Goal: Information Seeking & Learning: Learn about a topic

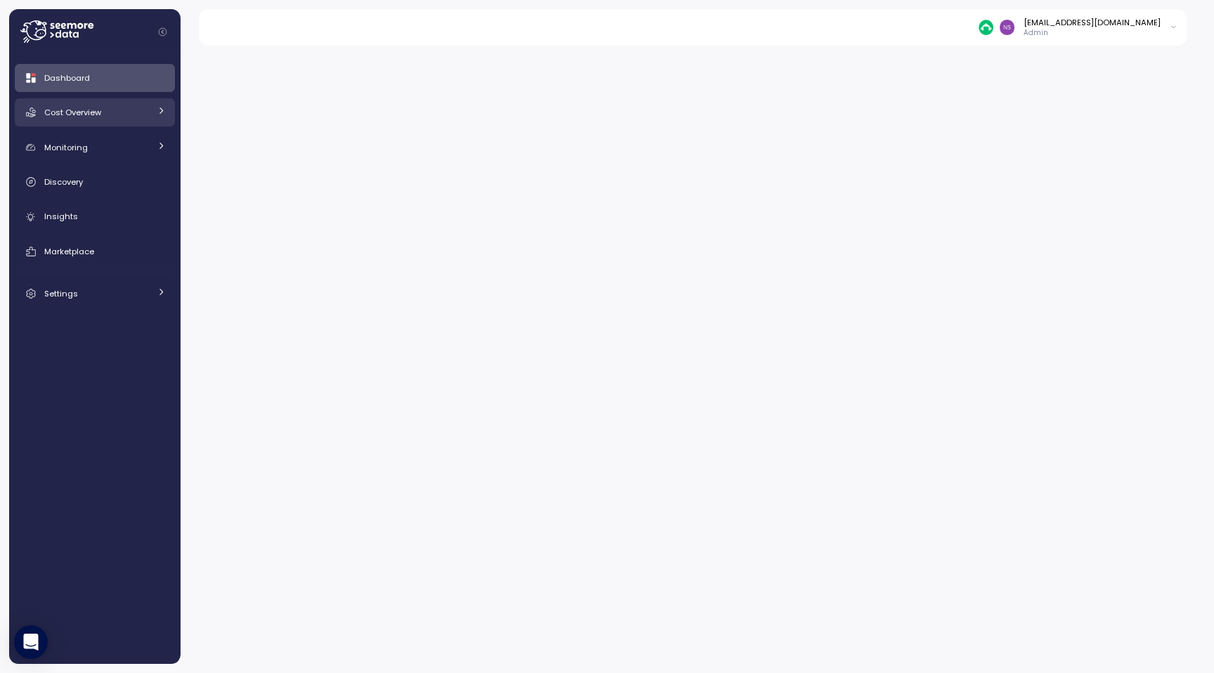
click at [107, 123] on link "Cost Overview" at bounding box center [95, 112] width 160 height 28
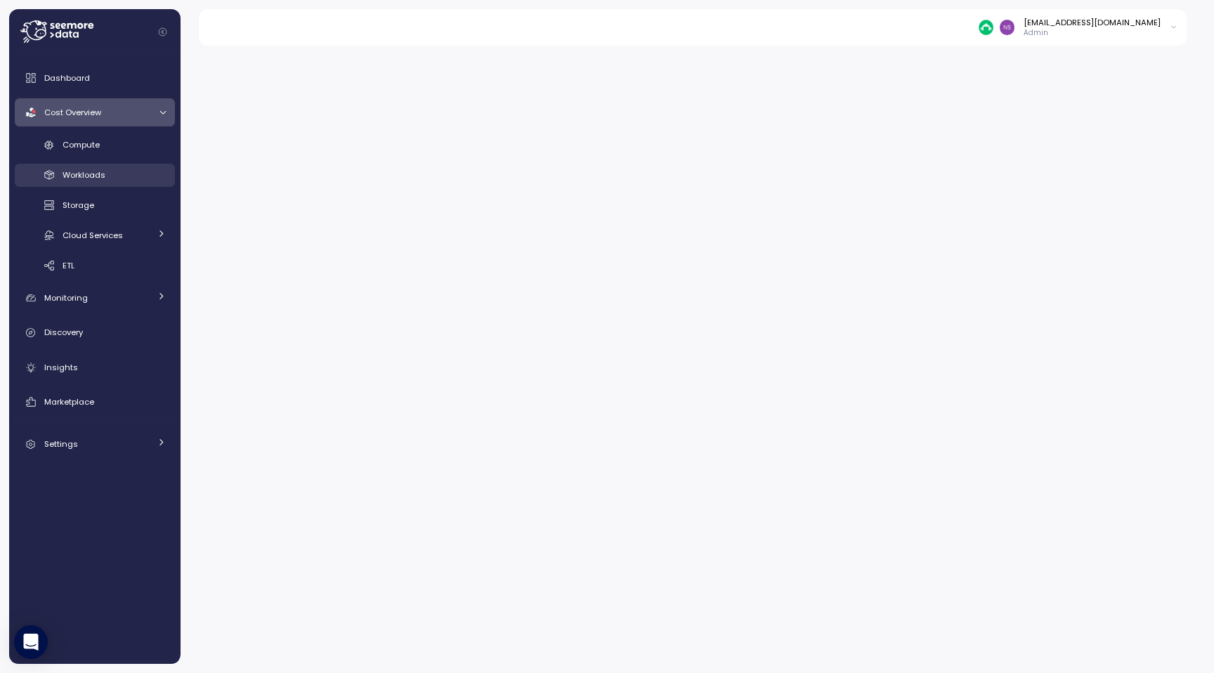
click at [120, 170] on div "Workloads" at bounding box center [114, 175] width 103 height 14
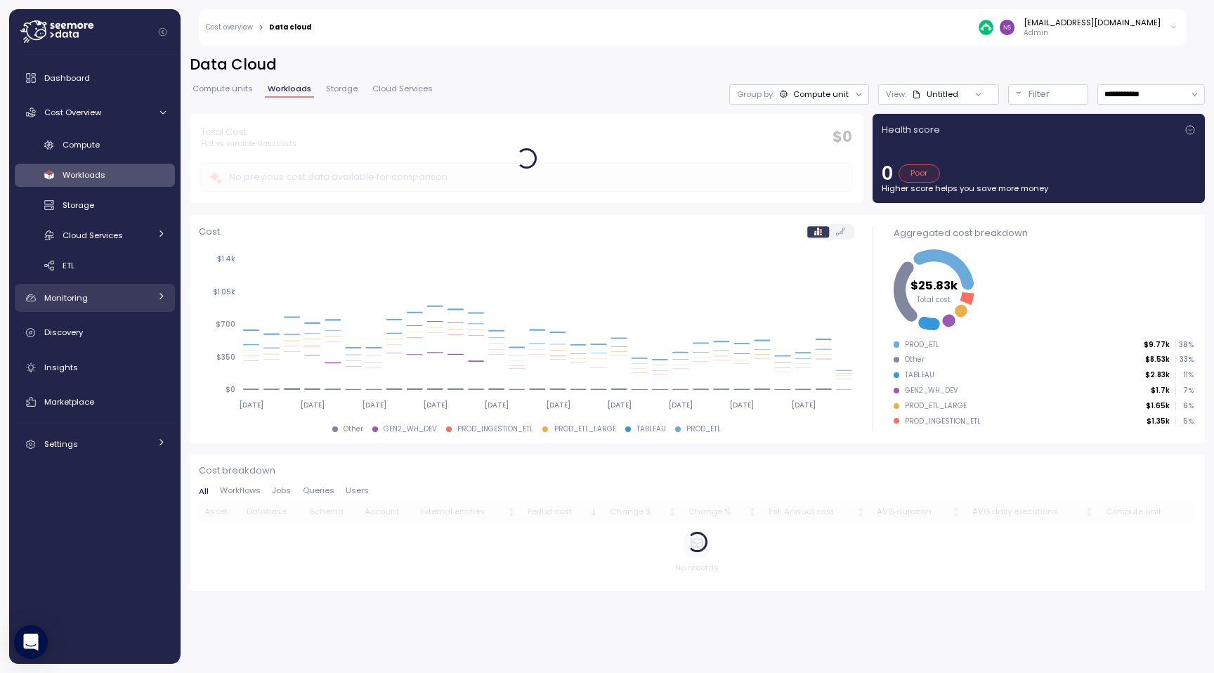
click at [103, 301] on div "Monitoring" at bounding box center [96, 298] width 105 height 14
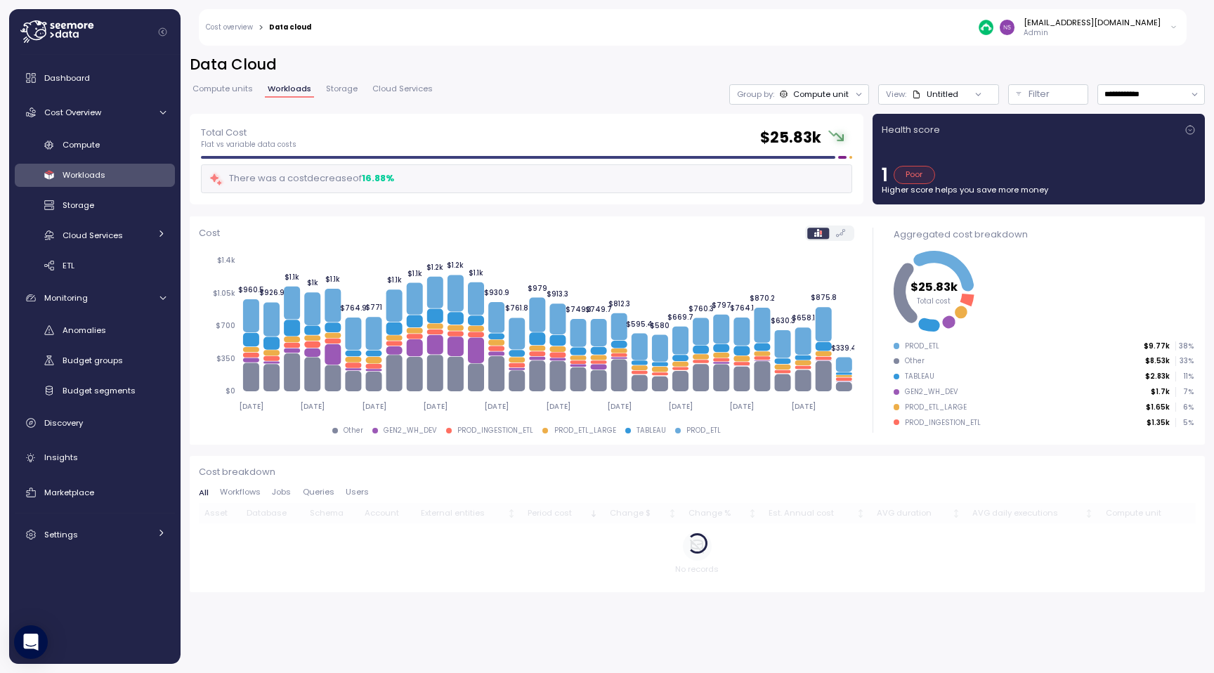
click at [306, 492] on span "Queries" at bounding box center [319, 492] width 32 height 8
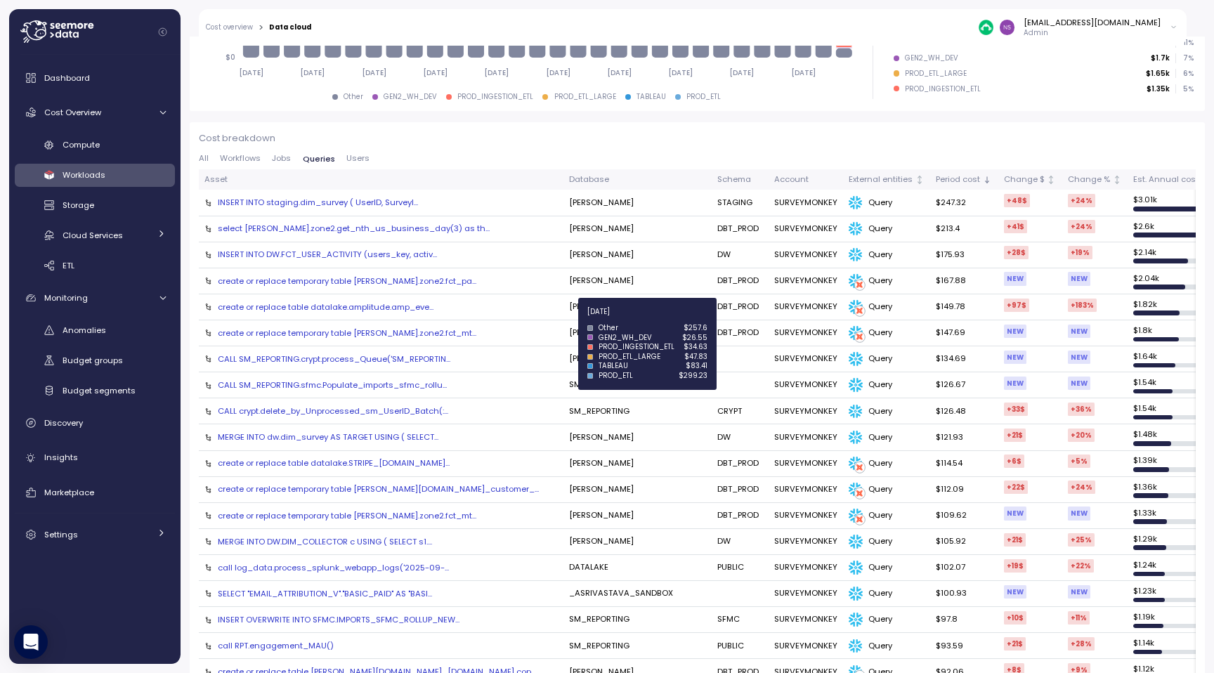
scroll to position [338, 0]
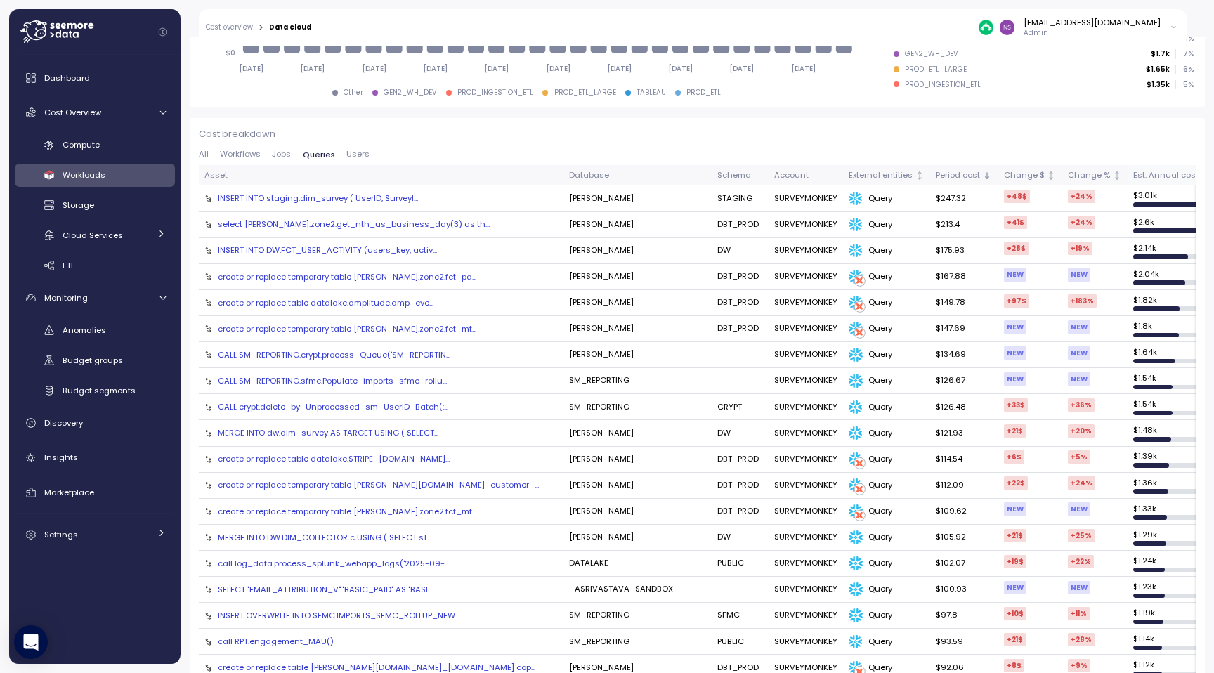
click at [1133, 174] on div "Est. Annual cost" at bounding box center [1165, 175] width 65 height 13
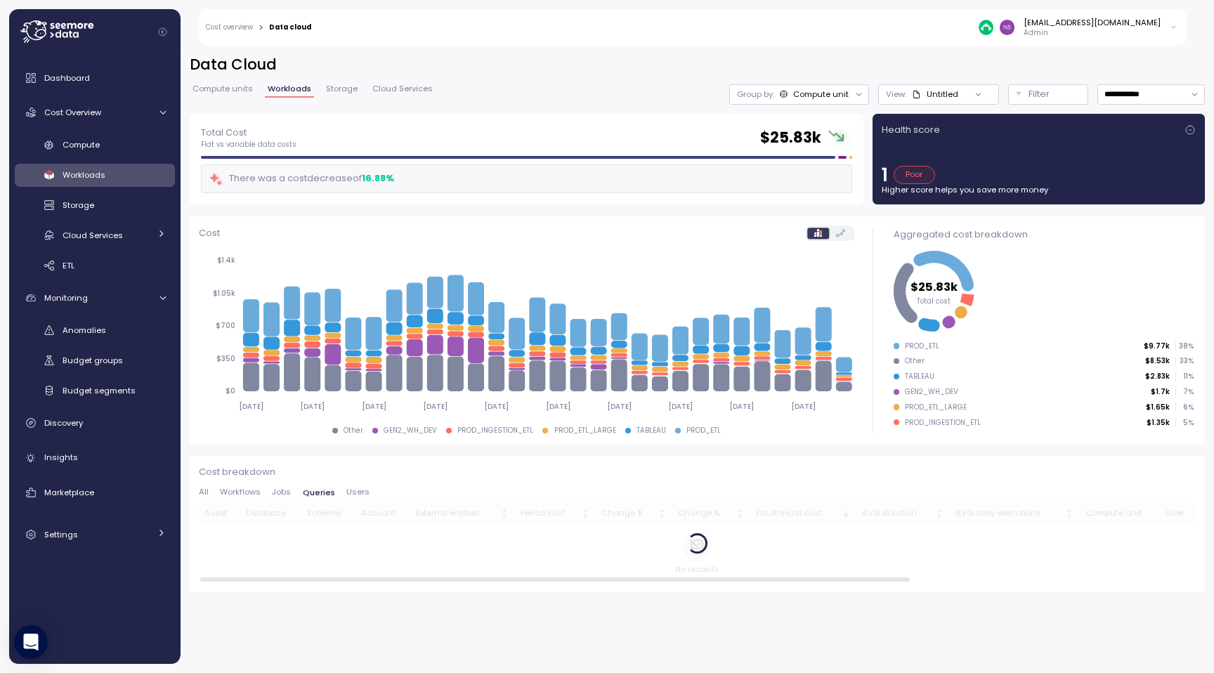
scroll to position [0, 0]
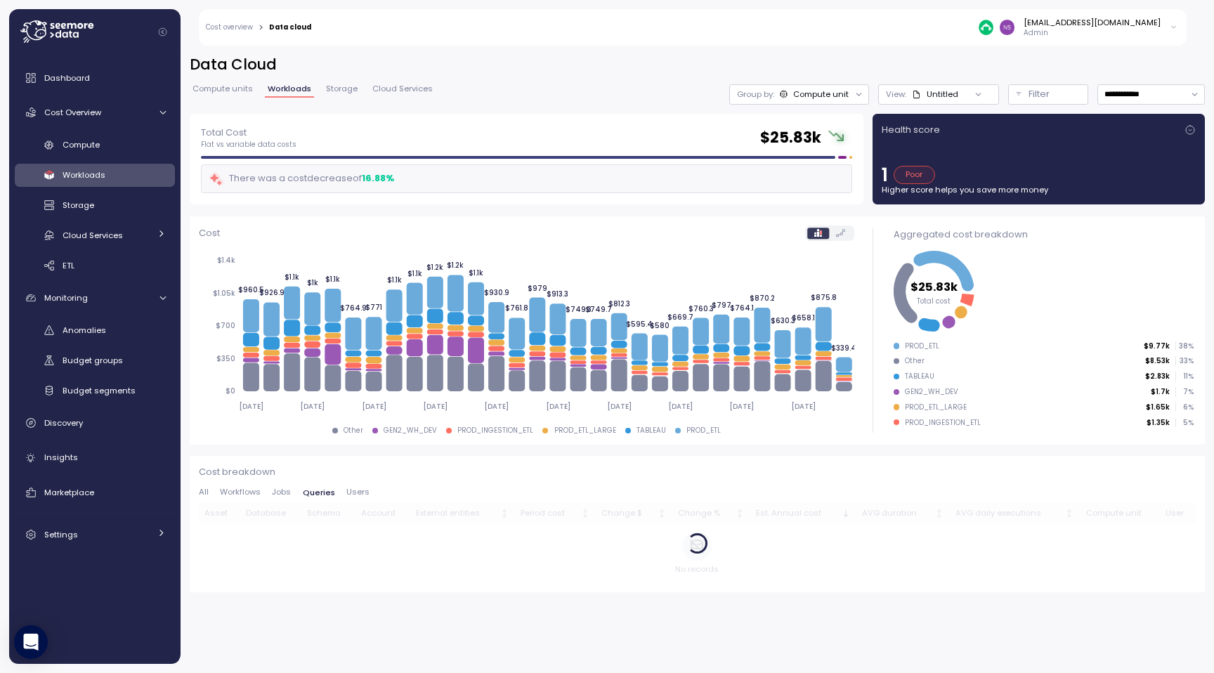
click at [990, 510] on div at bounding box center [697, 543] width 997 height 80
click at [806, 522] on th "Est. Annual cost" at bounding box center [803, 513] width 106 height 20
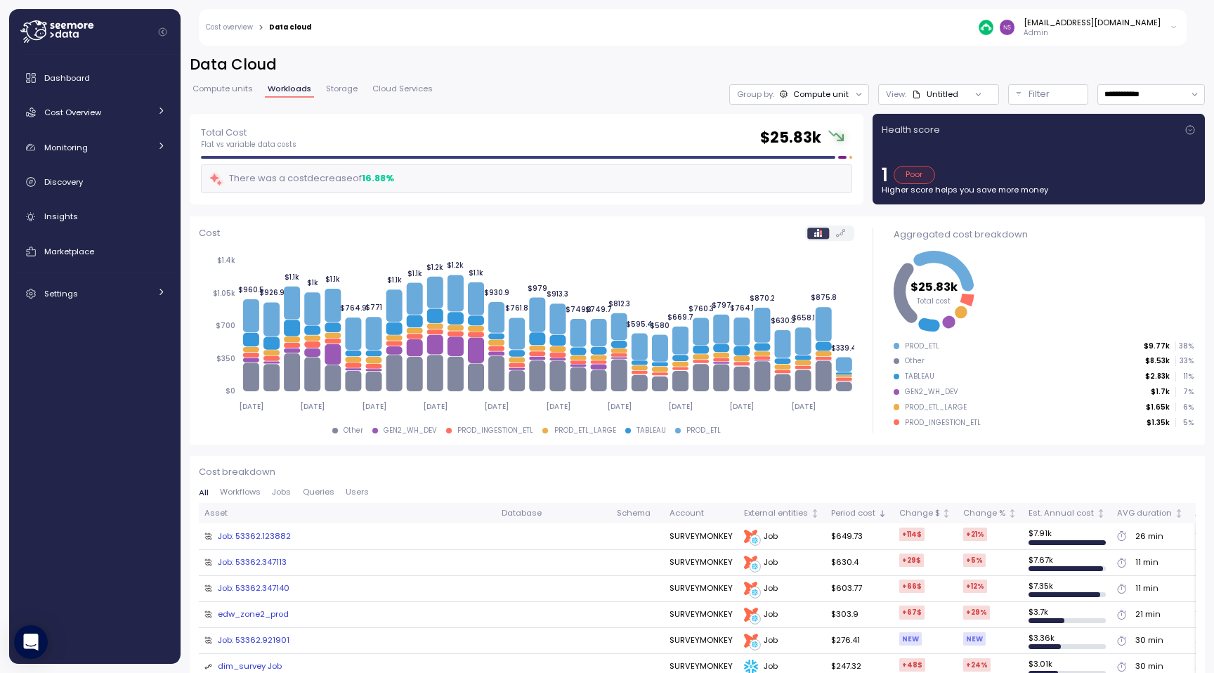
scroll to position [282, 0]
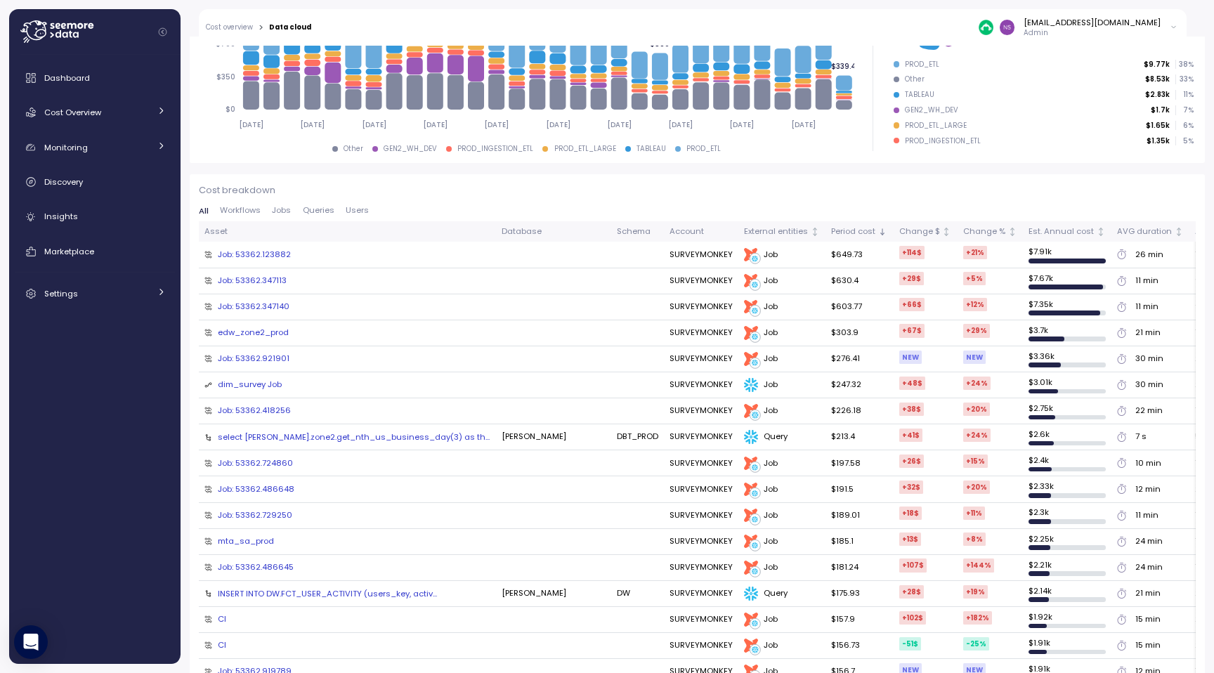
click at [327, 211] on span "Queries" at bounding box center [319, 210] width 32 height 8
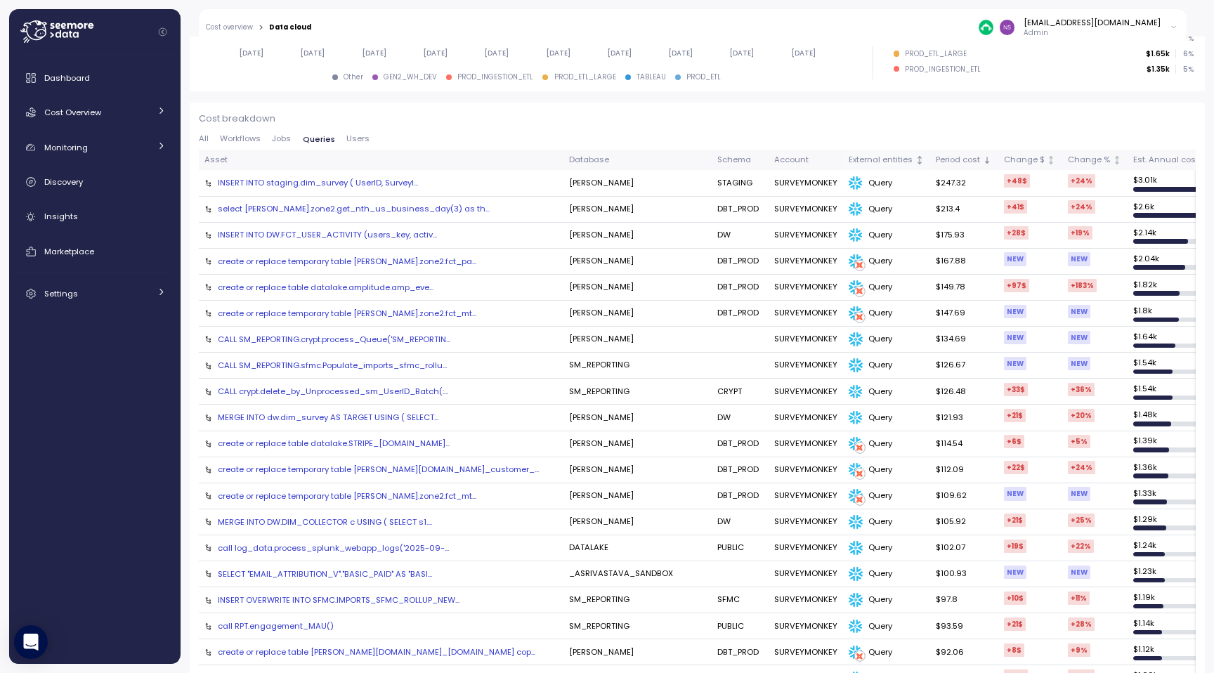
scroll to position [0, 0]
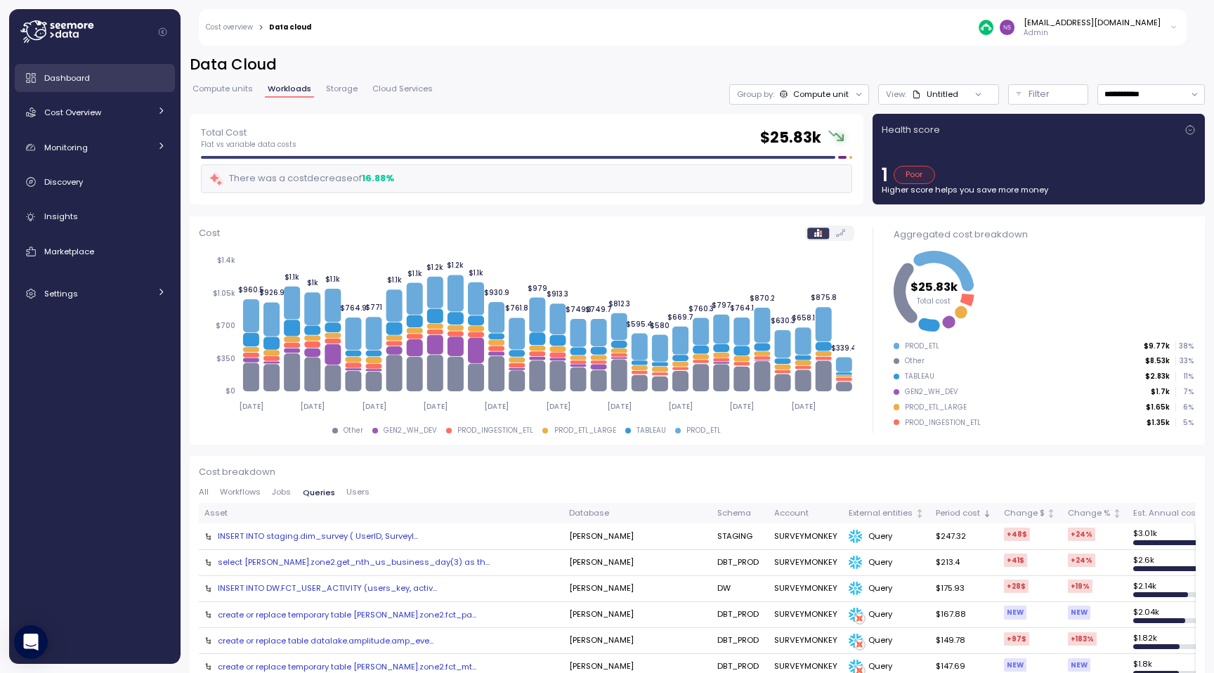
click at [96, 90] on link "Dashboard" at bounding box center [95, 78] width 160 height 28
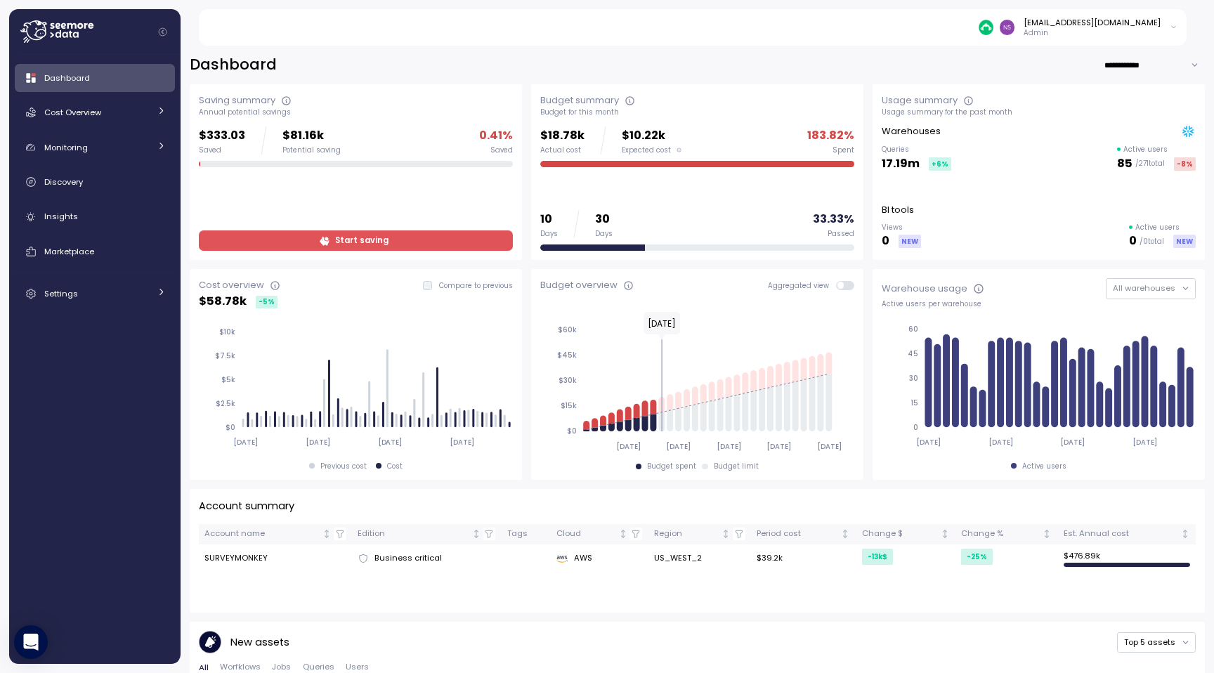
click at [1130, 60] on input "**********" at bounding box center [1153, 65] width 101 height 20
click at [1148, 87] on div "Last 7 days" at bounding box center [1150, 92] width 46 height 11
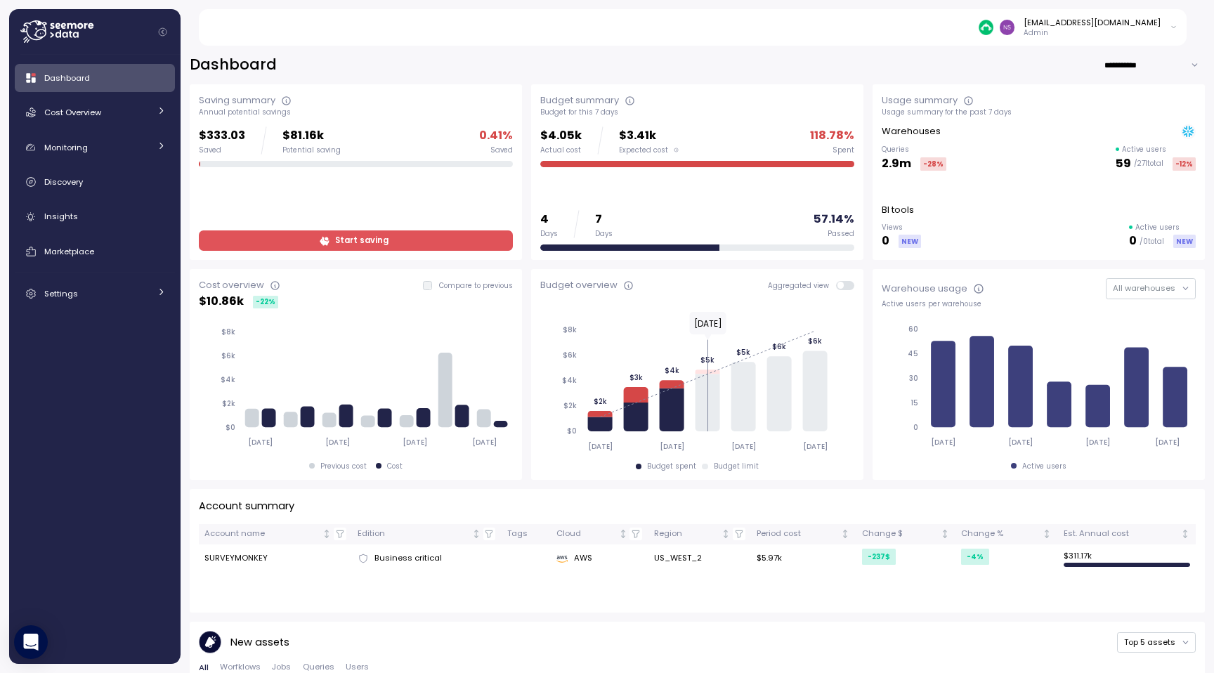
click at [1127, 65] on input "**********" at bounding box center [1153, 65] width 101 height 20
click at [1129, 111] on div "Last 30 days" at bounding box center [1153, 111] width 52 height 11
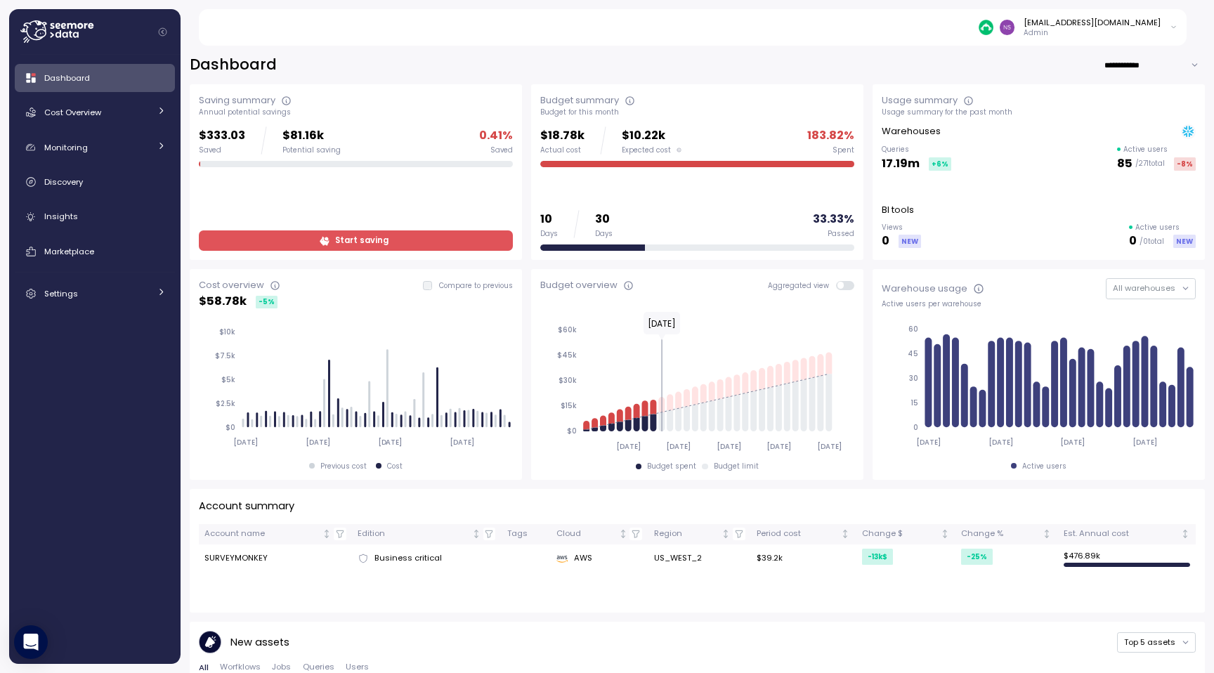
click at [1127, 56] on input "**********" at bounding box center [1153, 65] width 101 height 20
click at [1132, 86] on div "Last 7 days" at bounding box center [1154, 93] width 96 height 18
type input "**********"
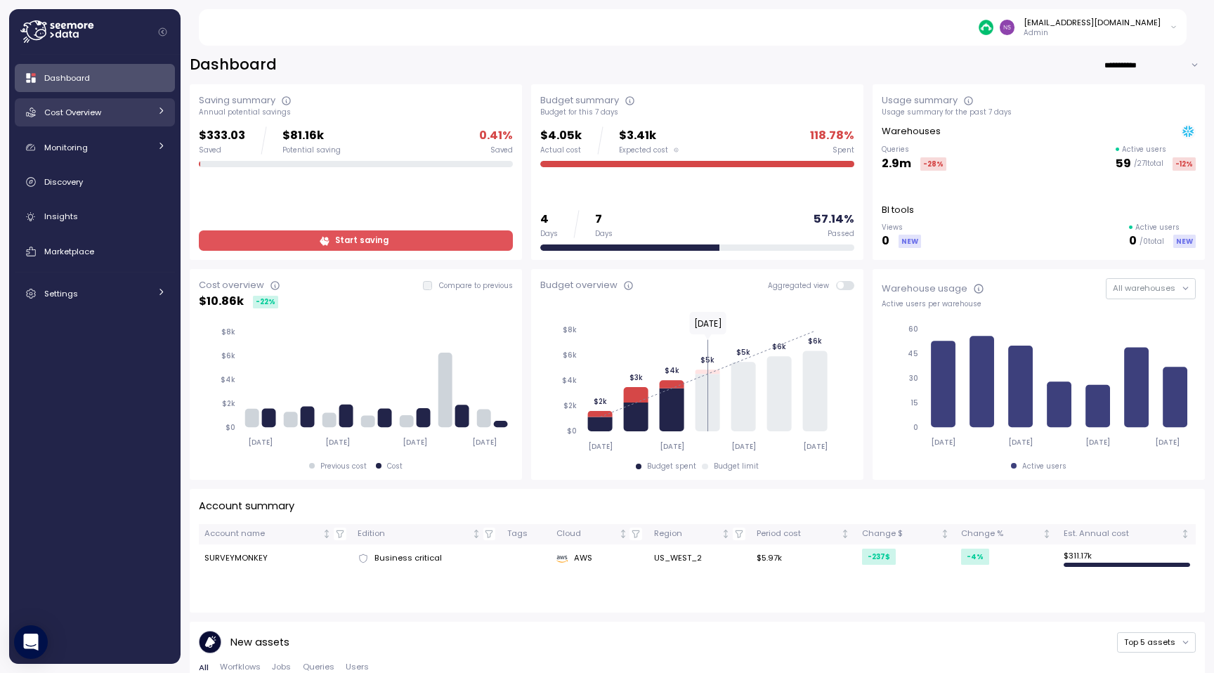
click at [140, 119] on div "Cost Overview" at bounding box center [96, 112] width 105 height 14
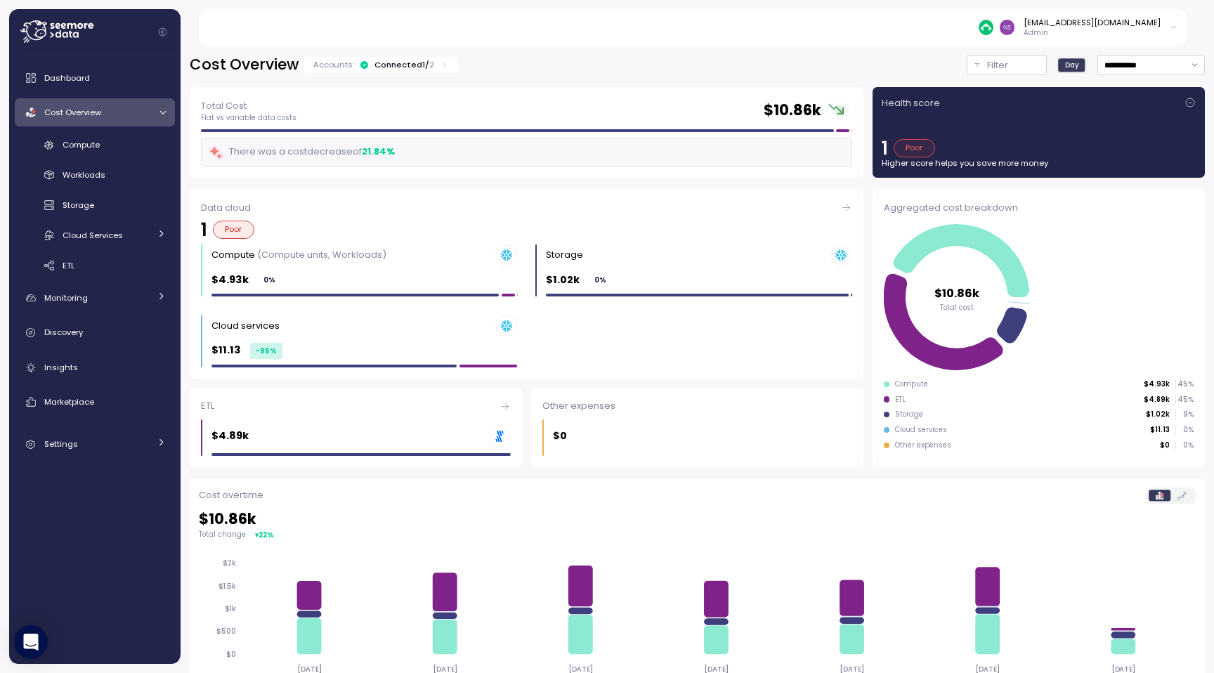
click at [140, 157] on div "Compute Workloads Storage Cloud Services Clustering columns Pipes AI Services S…" at bounding box center [95, 205] width 160 height 144
click at [131, 150] on div "Compute" at bounding box center [114, 145] width 103 height 14
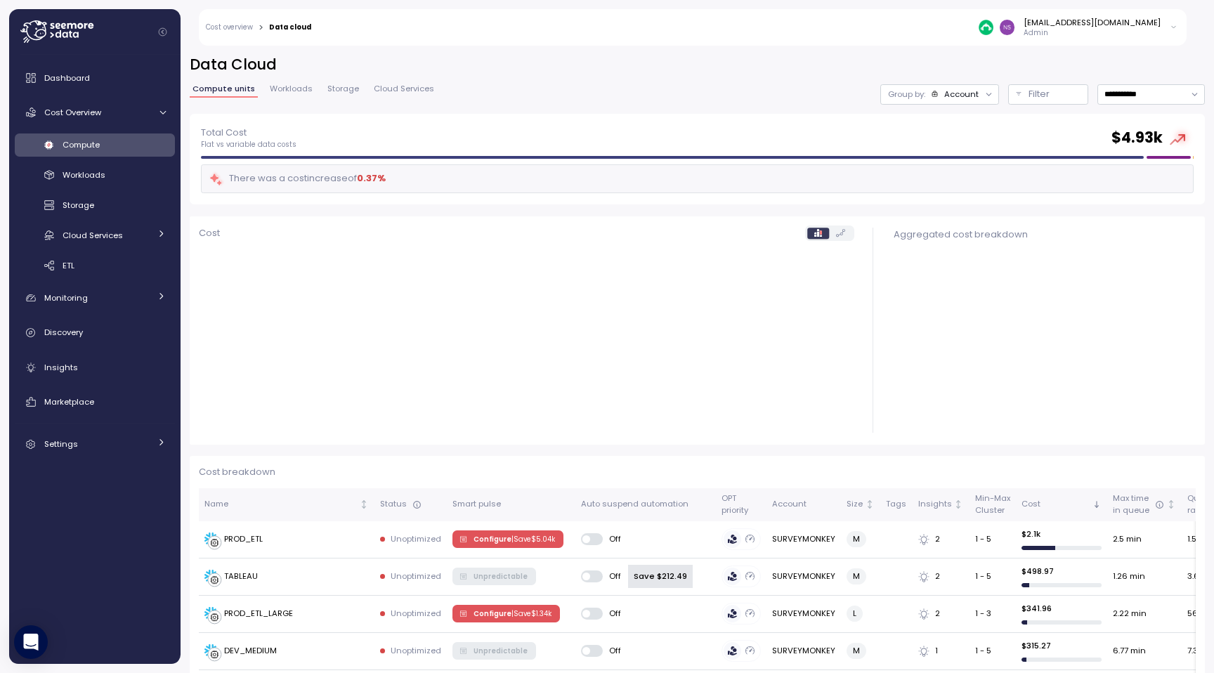
click at [416, 85] on span "Cloud Services" at bounding box center [404, 89] width 60 height 8
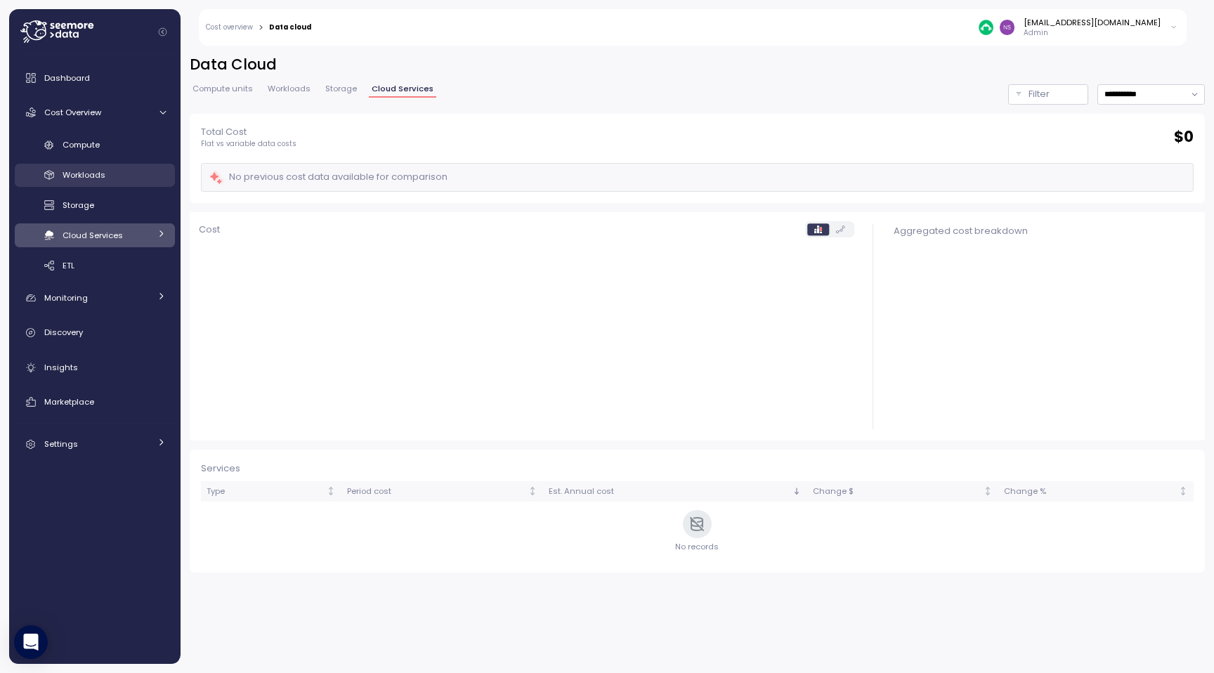
click at [149, 173] on div "Workloads" at bounding box center [114, 175] width 103 height 14
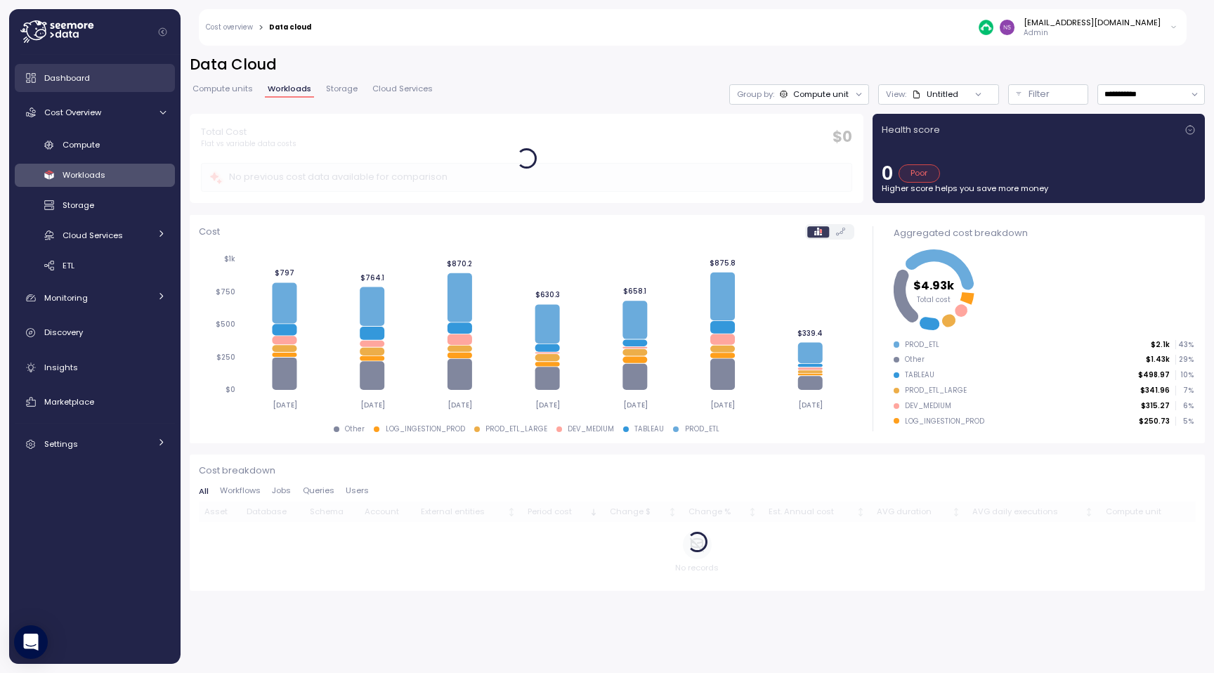
click at [136, 78] on div "Dashboard" at bounding box center [105, 78] width 122 height 14
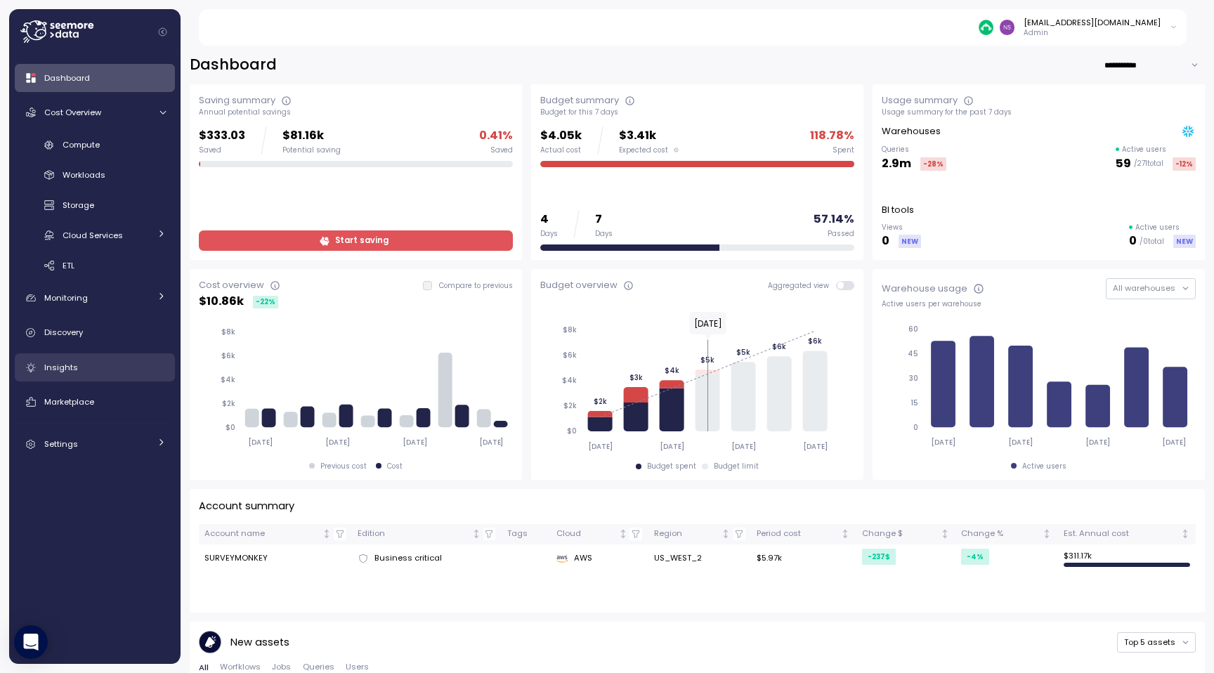
click at [125, 373] on div "Insights" at bounding box center [105, 367] width 122 height 14
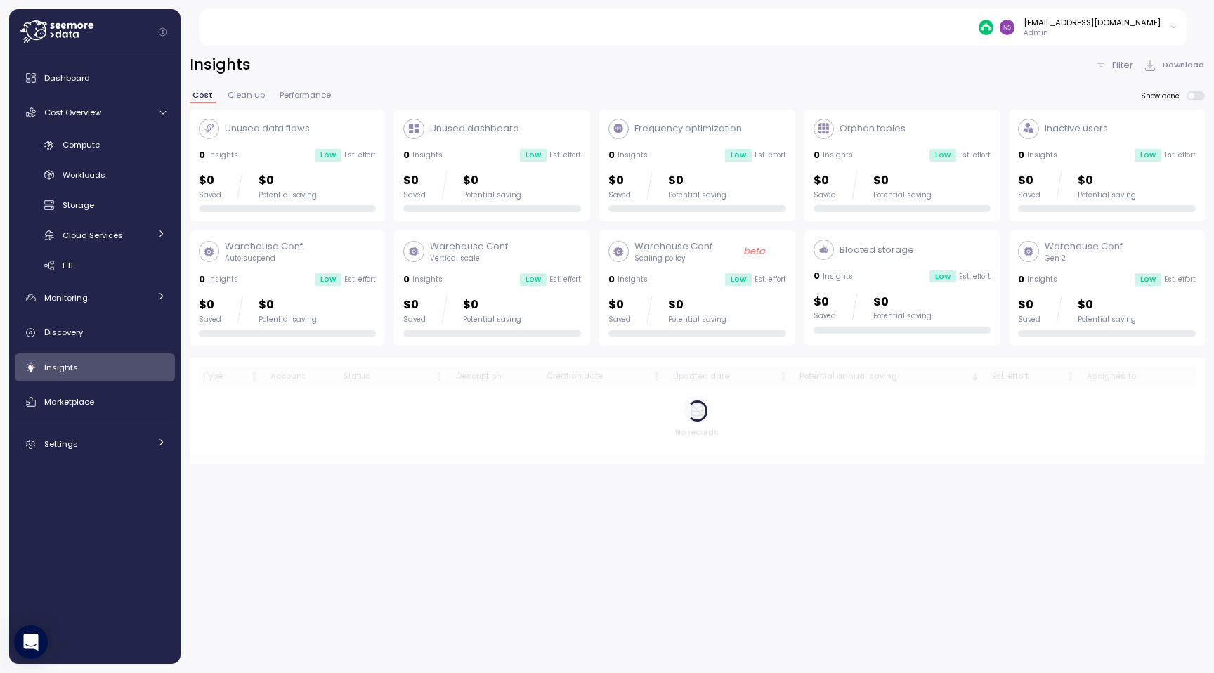
click at [297, 93] on span "Performance" at bounding box center [305, 95] width 51 height 8
